Goal: Obtain resource: Download file/media

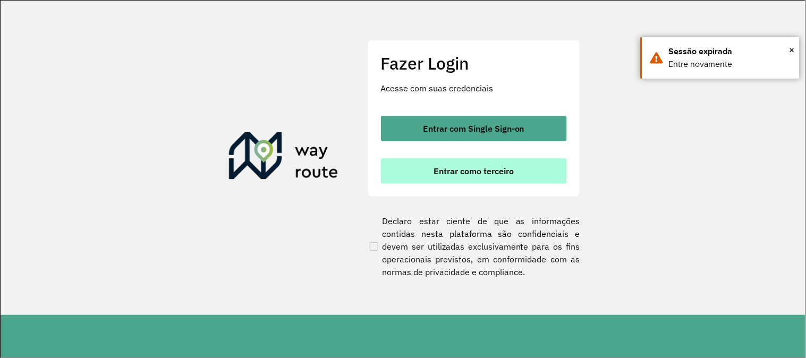
click at [496, 169] on span "Entrar como terceiro" at bounding box center [473, 171] width 80 height 8
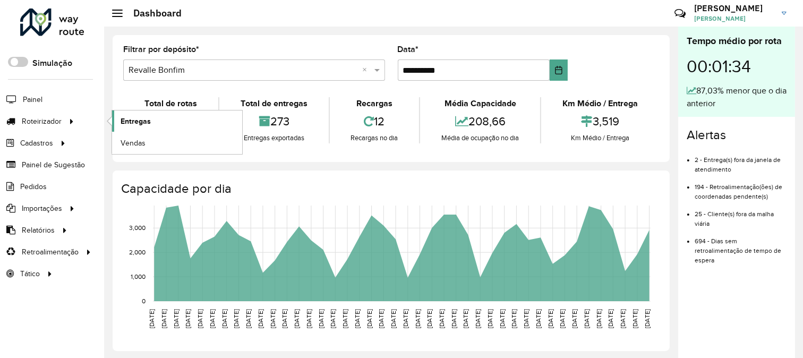
click at [202, 121] on link "Entregas" at bounding box center [177, 120] width 130 height 21
click at [133, 129] on link "Entregas" at bounding box center [177, 120] width 130 height 21
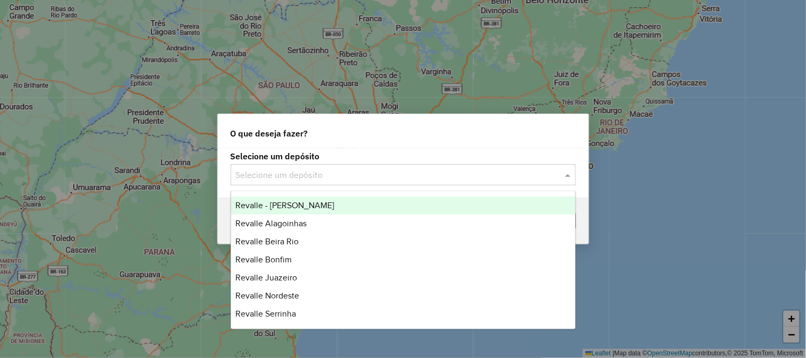
click at [346, 178] on input "text" at bounding box center [392, 175] width 313 height 13
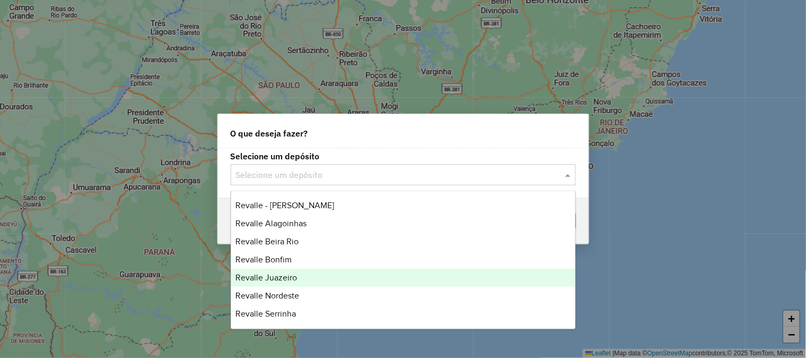
click at [299, 274] on div "Revalle Juazeiro" at bounding box center [403, 278] width 344 height 18
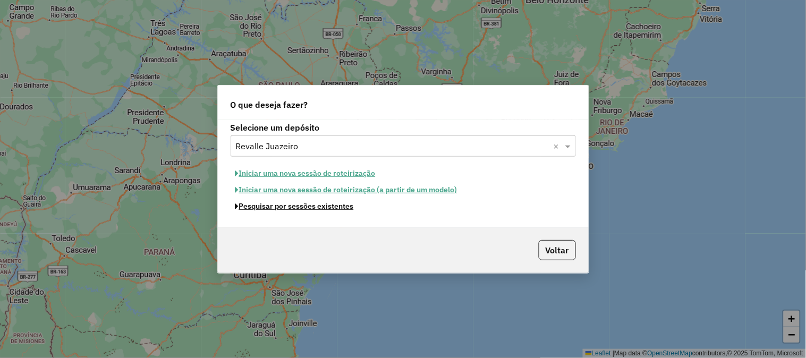
click at [320, 208] on button "Pesquisar por sessões existentes" at bounding box center [295, 206] width 128 height 16
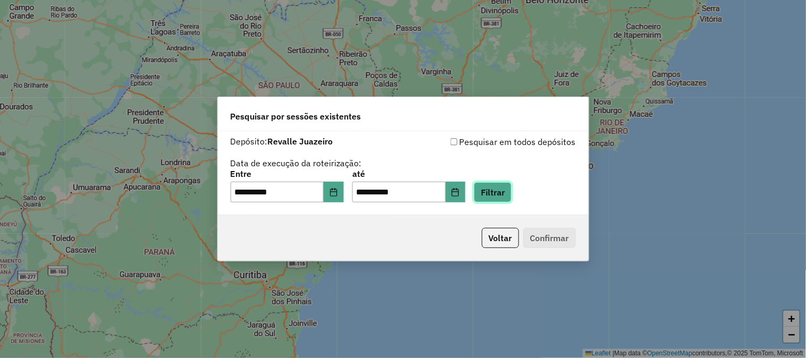
click at [502, 187] on button "Filtrar" at bounding box center [493, 192] width 38 height 20
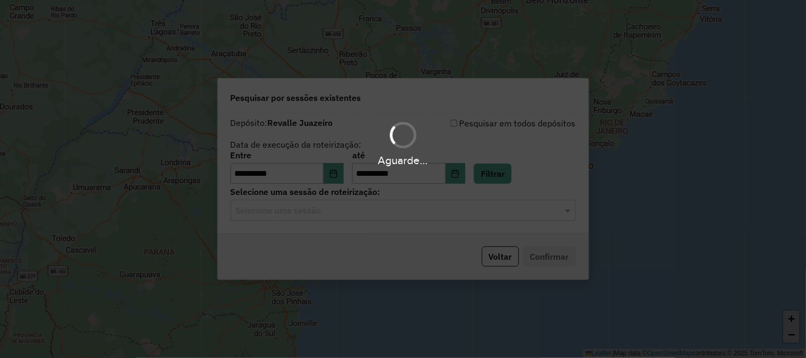
click at [330, 210] on hb-app "**********" at bounding box center [403, 179] width 806 height 358
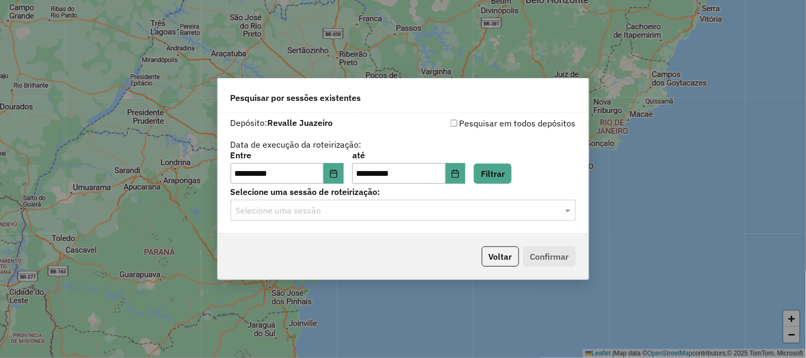
click at [330, 210] on input "text" at bounding box center [392, 211] width 313 height 13
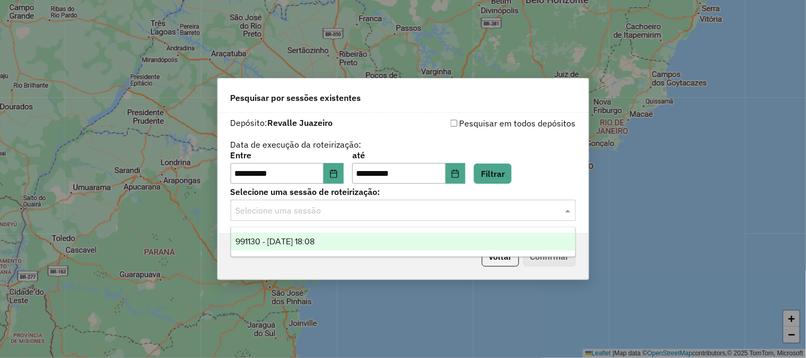
click at [314, 238] on span "991130 - 19/08/2025 18:08" at bounding box center [274, 241] width 79 height 9
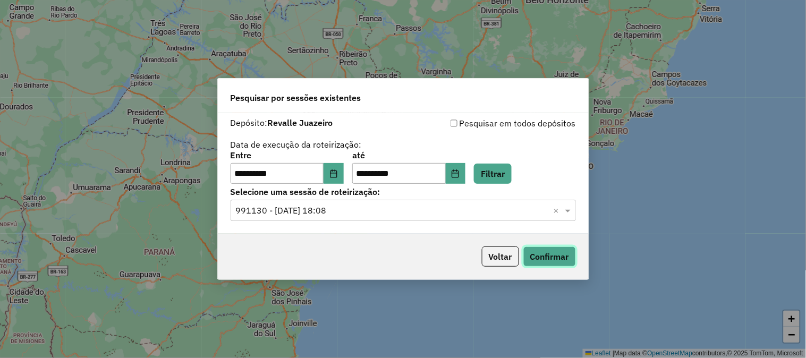
click at [554, 258] on button "Confirmar" at bounding box center [549, 256] width 53 height 20
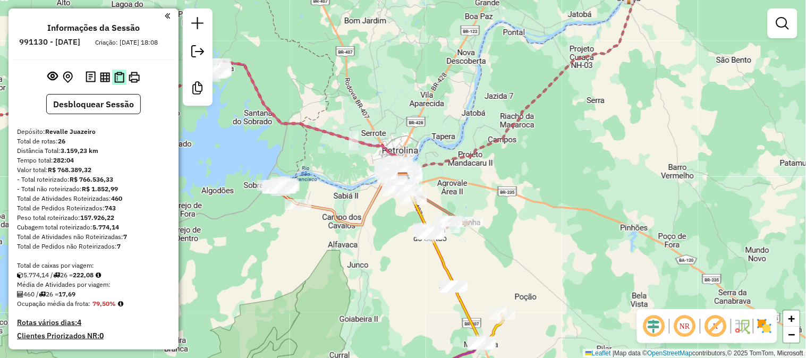
click at [118, 83] on img at bounding box center [119, 77] width 10 height 11
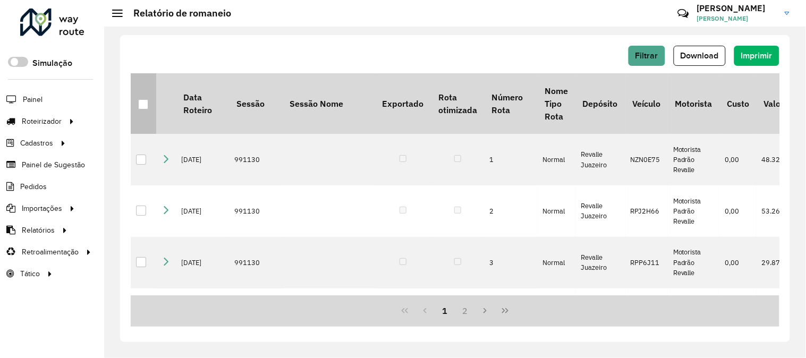
click at [146, 104] on div at bounding box center [143, 104] width 10 height 10
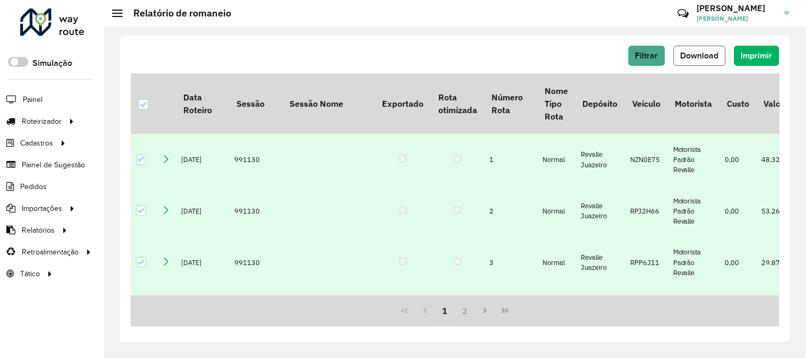
click at [712, 58] on span "Download" at bounding box center [699, 55] width 38 height 9
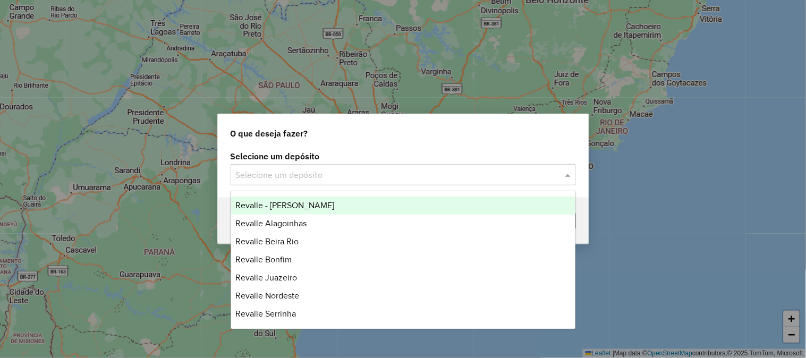
click at [372, 173] on input "text" at bounding box center [392, 175] width 313 height 13
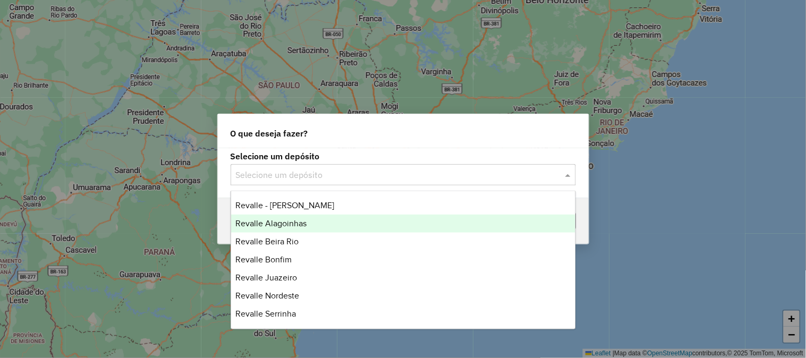
click at [301, 225] on span "Revalle Alagoinhas" at bounding box center [270, 223] width 71 height 9
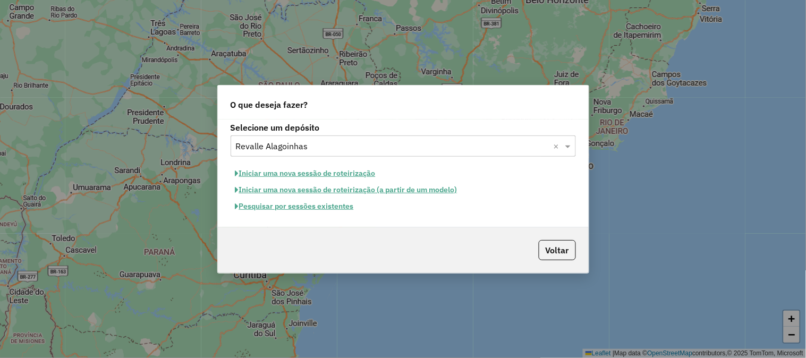
click at [327, 209] on button "Pesquisar por sessões existentes" at bounding box center [295, 206] width 128 height 16
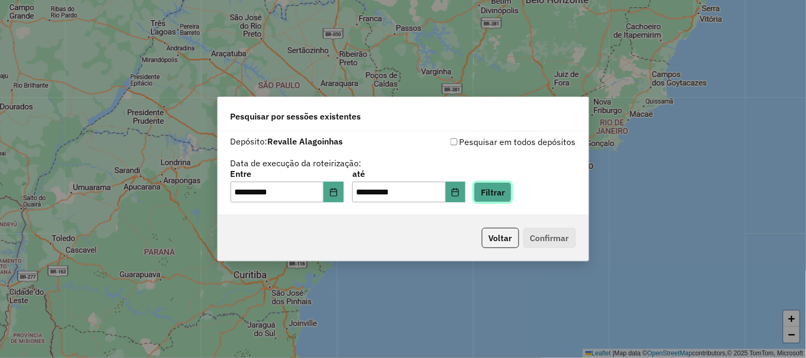
click at [500, 201] on button "Filtrar" at bounding box center [493, 192] width 38 height 20
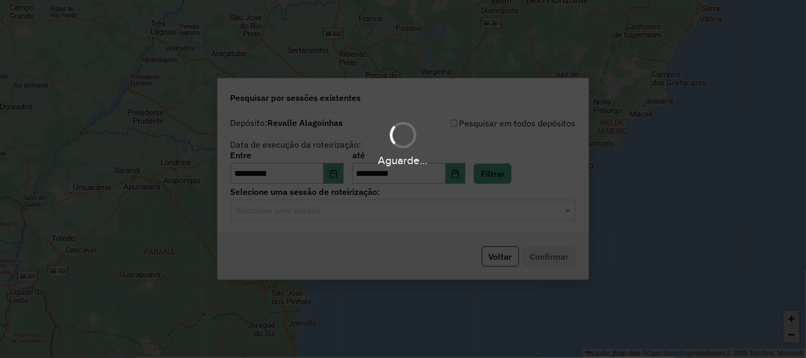
click at [382, 206] on hb-app "**********" at bounding box center [403, 179] width 806 height 358
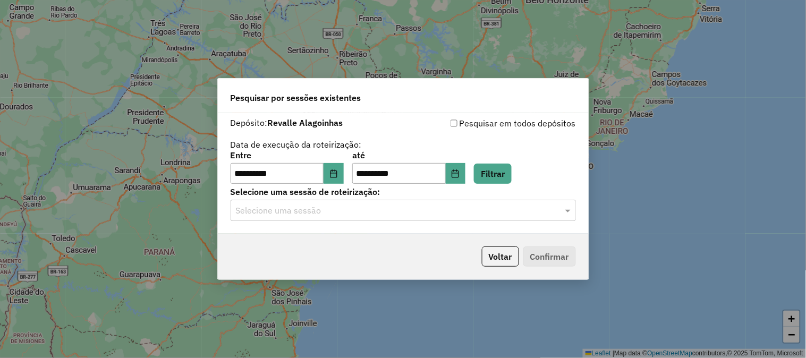
click at [379, 207] on input "text" at bounding box center [392, 211] width 313 height 13
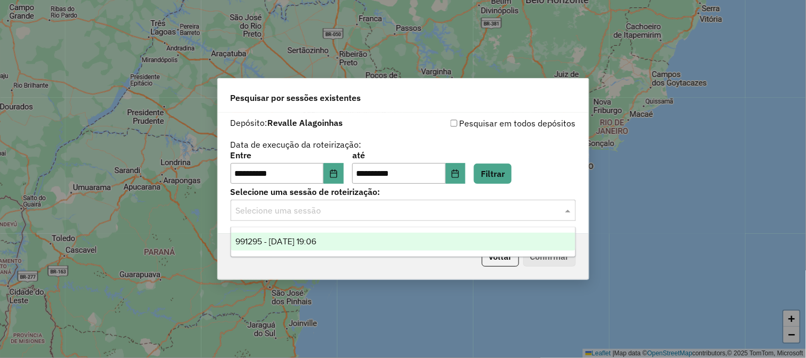
click at [362, 245] on div "991295 - 19/08/2025 19:06" at bounding box center [403, 242] width 344 height 18
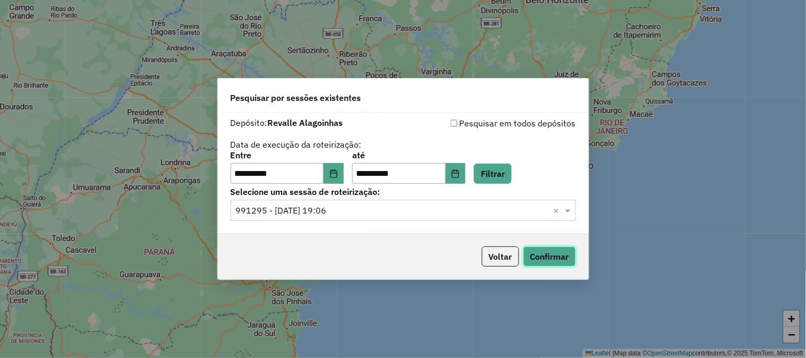
click at [558, 261] on button "Confirmar" at bounding box center [549, 256] width 53 height 20
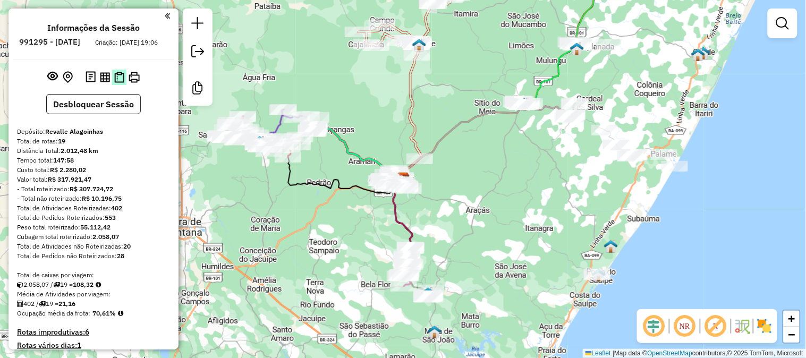
click at [116, 83] on img at bounding box center [119, 77] width 10 height 11
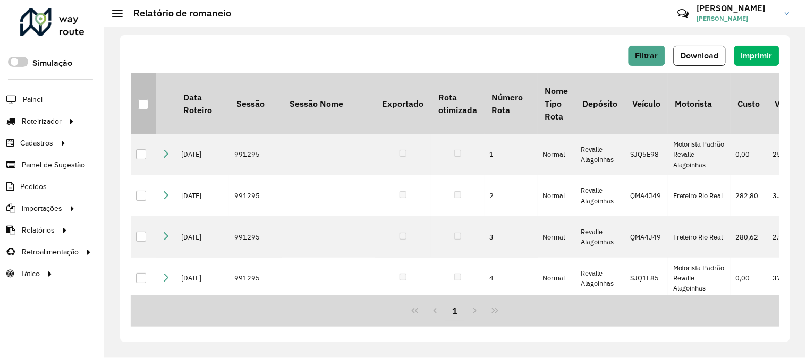
click at [150, 107] on th at bounding box center [143, 103] width 25 height 61
click at [143, 105] on div at bounding box center [143, 104] width 10 height 10
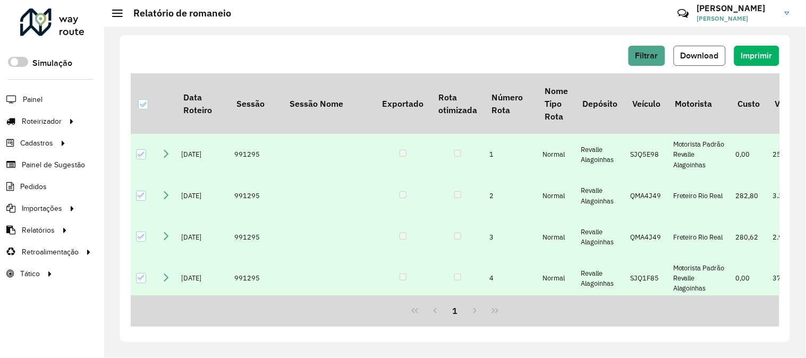
click at [691, 54] on span "Download" at bounding box center [699, 55] width 38 height 9
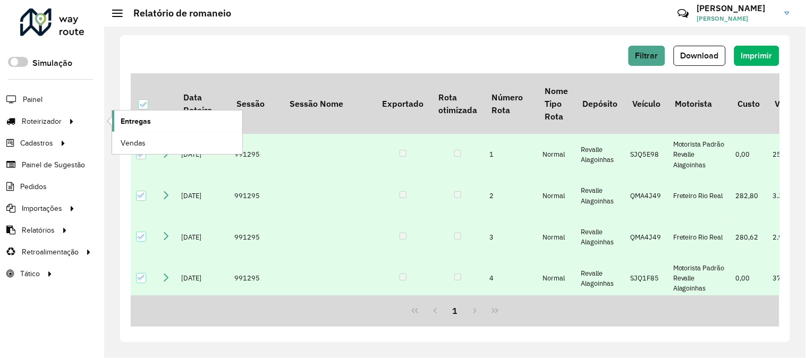
click at [160, 125] on link "Entregas" at bounding box center [177, 120] width 130 height 21
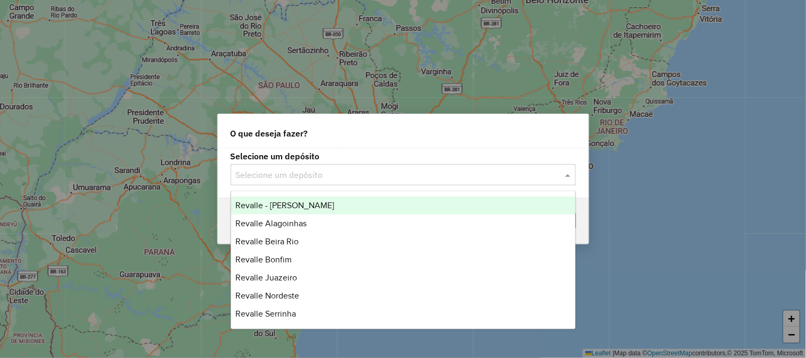
click at [365, 180] on input "text" at bounding box center [392, 175] width 313 height 13
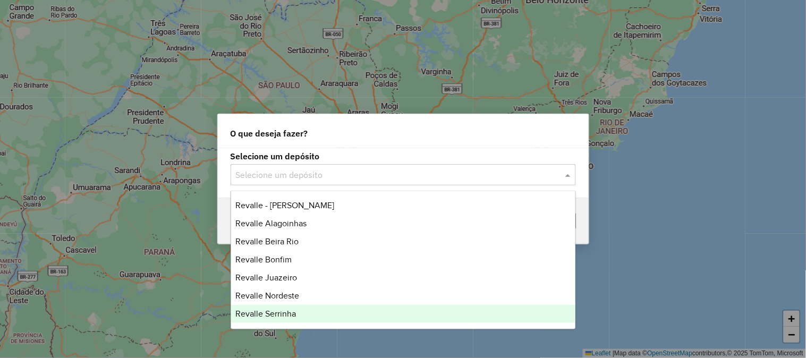
click at [309, 305] on div "Revalle Serrinha" at bounding box center [403, 314] width 344 height 18
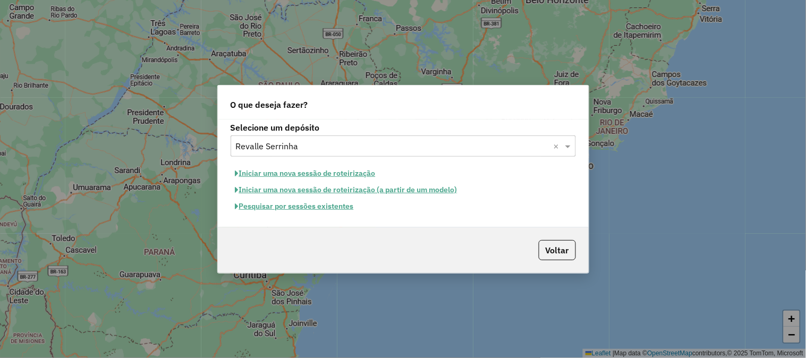
click at [296, 213] on button "Pesquisar por sessões existentes" at bounding box center [295, 206] width 128 height 16
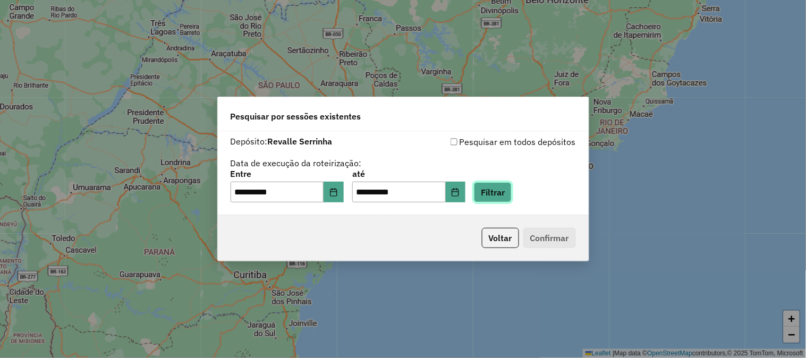
click at [512, 202] on button "Filtrar" at bounding box center [493, 192] width 38 height 20
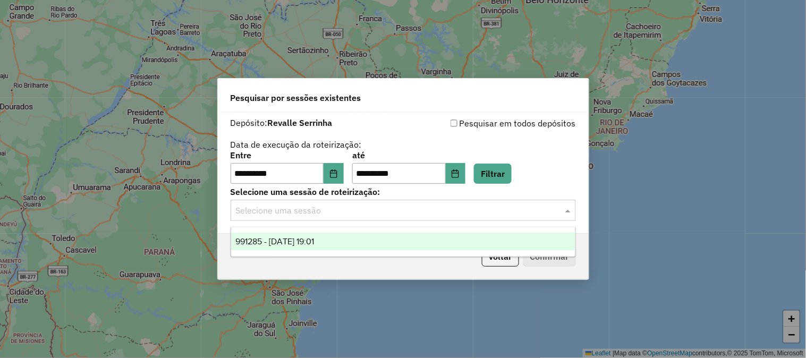
click at [506, 209] on input "text" at bounding box center [392, 211] width 313 height 13
click at [474, 240] on div "991285 - [DATE] 19:01" at bounding box center [403, 242] width 344 height 18
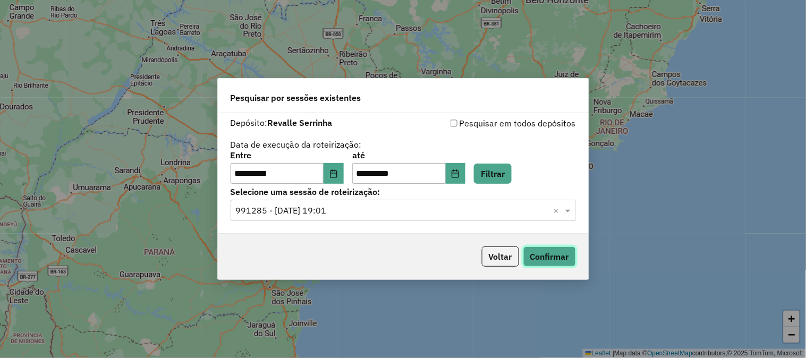
click at [551, 260] on button "Confirmar" at bounding box center [549, 256] width 53 height 20
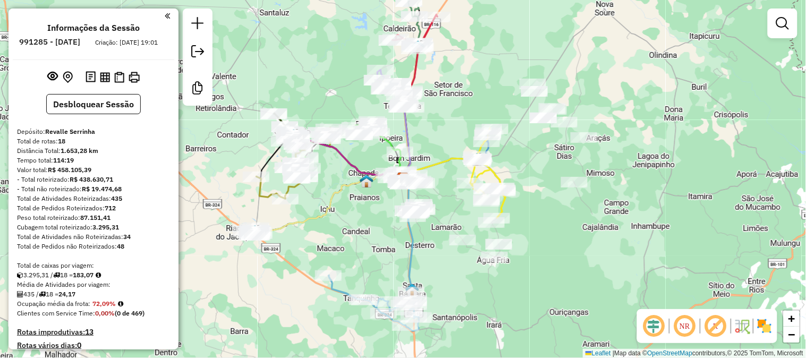
click at [115, 83] on img at bounding box center [119, 77] width 10 height 11
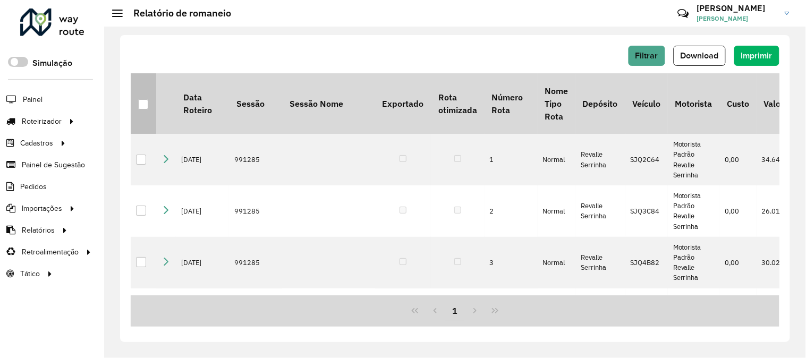
click at [145, 105] on div at bounding box center [143, 104] width 10 height 10
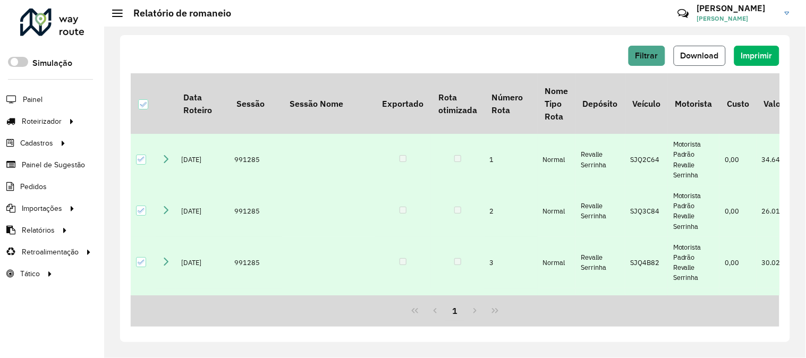
click at [714, 61] on button "Download" at bounding box center [700, 56] width 52 height 20
